Goal: Information Seeking & Learning: Learn about a topic

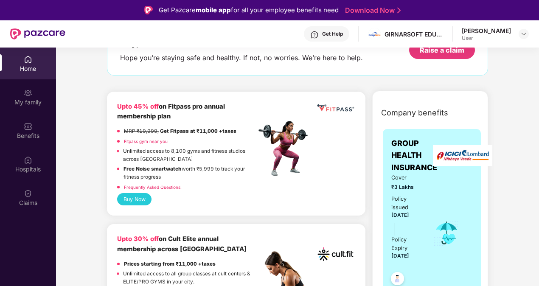
scroll to position [63, 0]
click at [526, 30] on div at bounding box center [523, 34] width 10 height 10
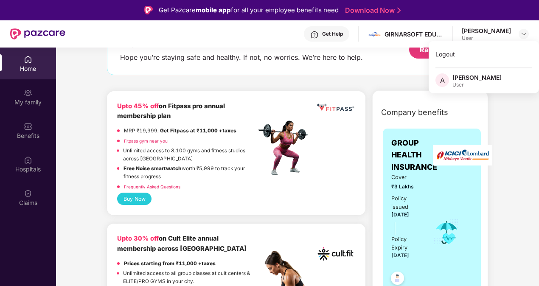
click at [485, 80] on div "[PERSON_NAME]" at bounding box center [476, 77] width 49 height 8
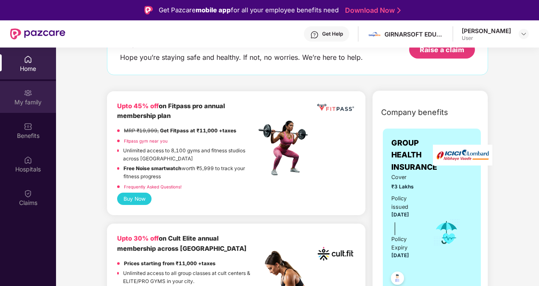
click at [36, 101] on div "My family" at bounding box center [28, 102] width 56 height 8
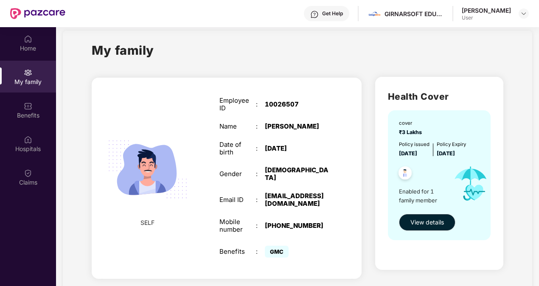
scroll to position [48, 0]
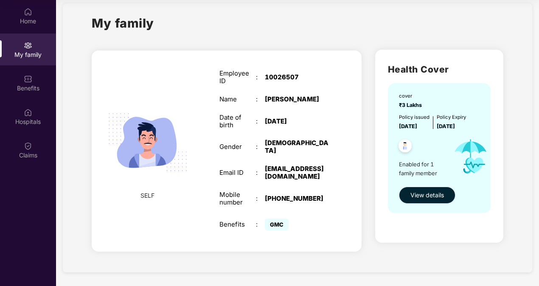
click at [405, 194] on button "View details" at bounding box center [427, 195] width 56 height 17
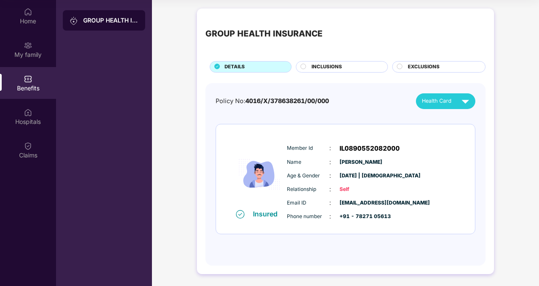
click at [341, 70] on span "INCLUSIONS" at bounding box center [326, 67] width 31 height 8
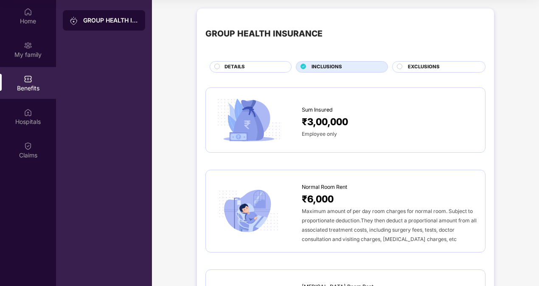
click at [406, 71] on div "EXCLUSIONS" at bounding box center [441, 67] width 77 height 9
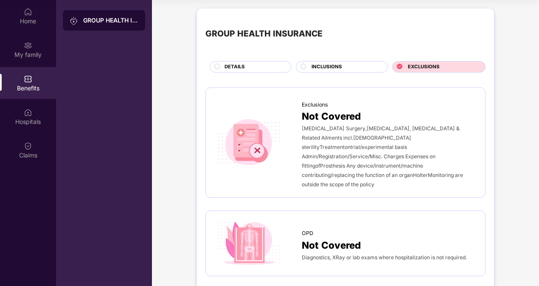
click at [263, 64] on div "DETAILS" at bounding box center [253, 67] width 67 height 9
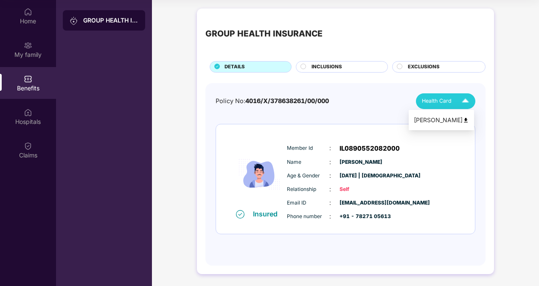
click at [430, 100] on span "Health Card" at bounding box center [437, 101] width 30 height 8
click at [435, 120] on div "[PERSON_NAME]" at bounding box center [441, 119] width 55 height 9
